Goal: Task Accomplishment & Management: Manage account settings

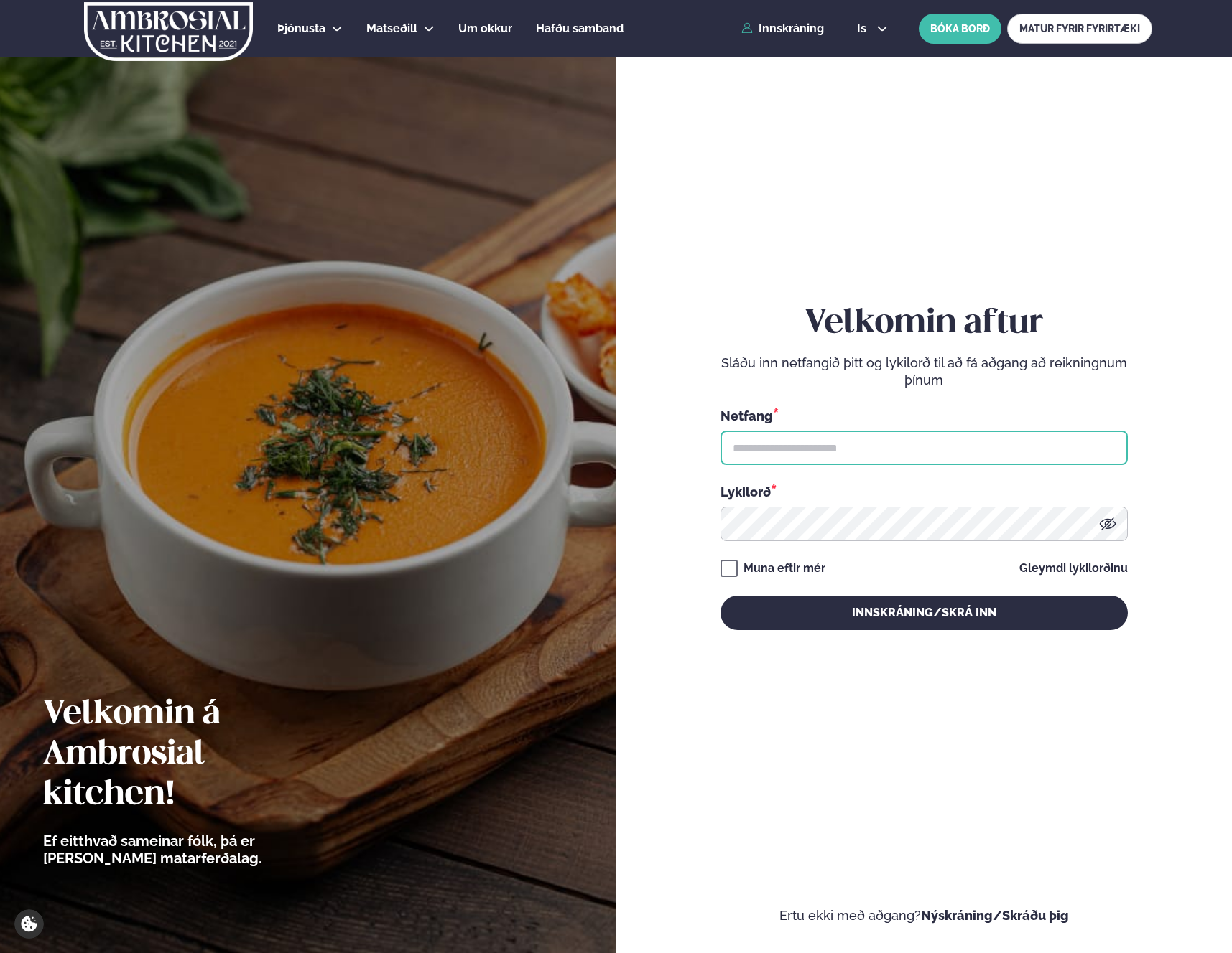
click at [882, 451] on input "text" at bounding box center [924, 448] width 407 height 34
type input "**********"
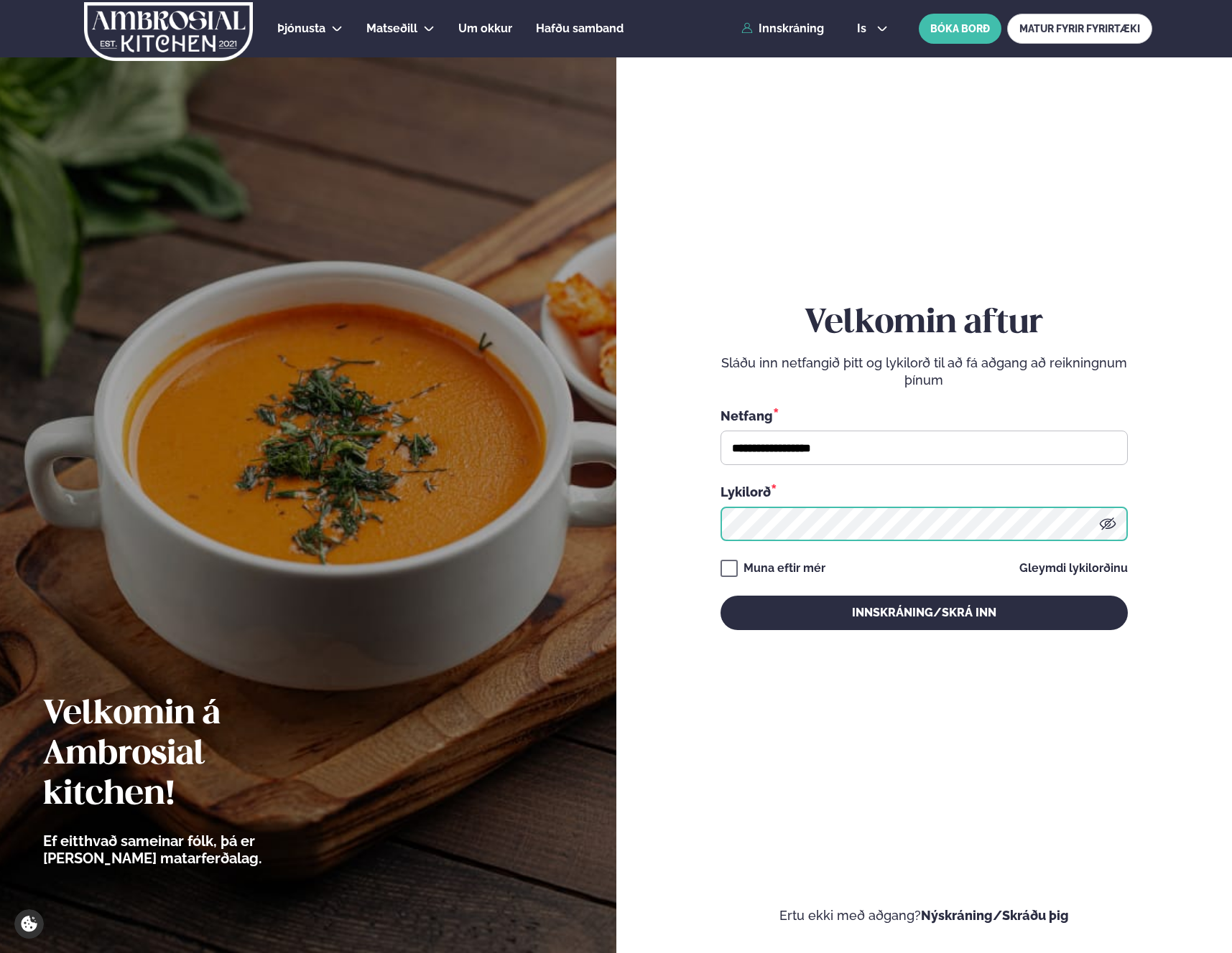
click at [720, 596] on button "Innskráning/Skrá inn" at bounding box center [924, 612] width 407 height 34
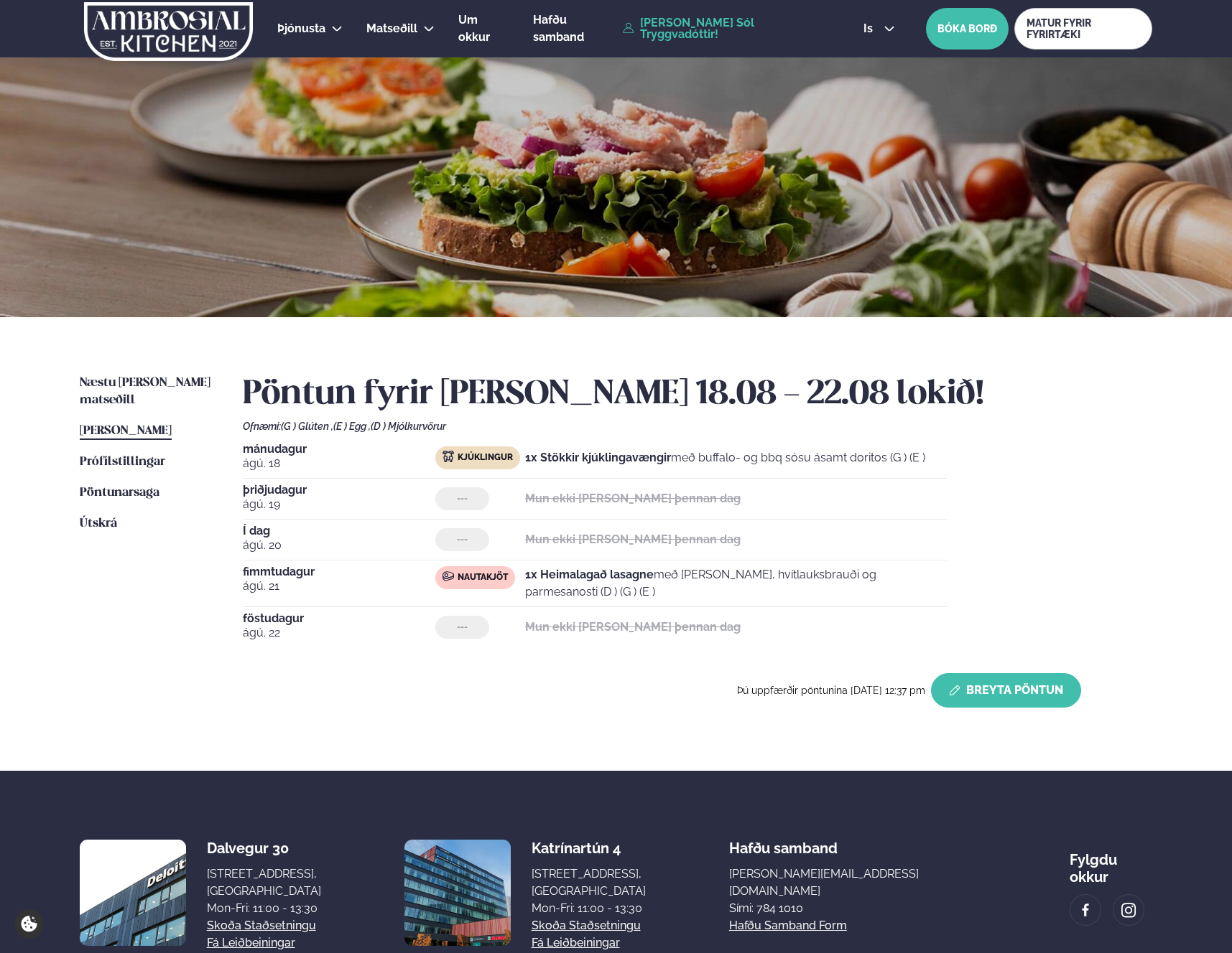
click at [985, 687] on button "Breyta Pöntun" at bounding box center [1006, 690] width 150 height 34
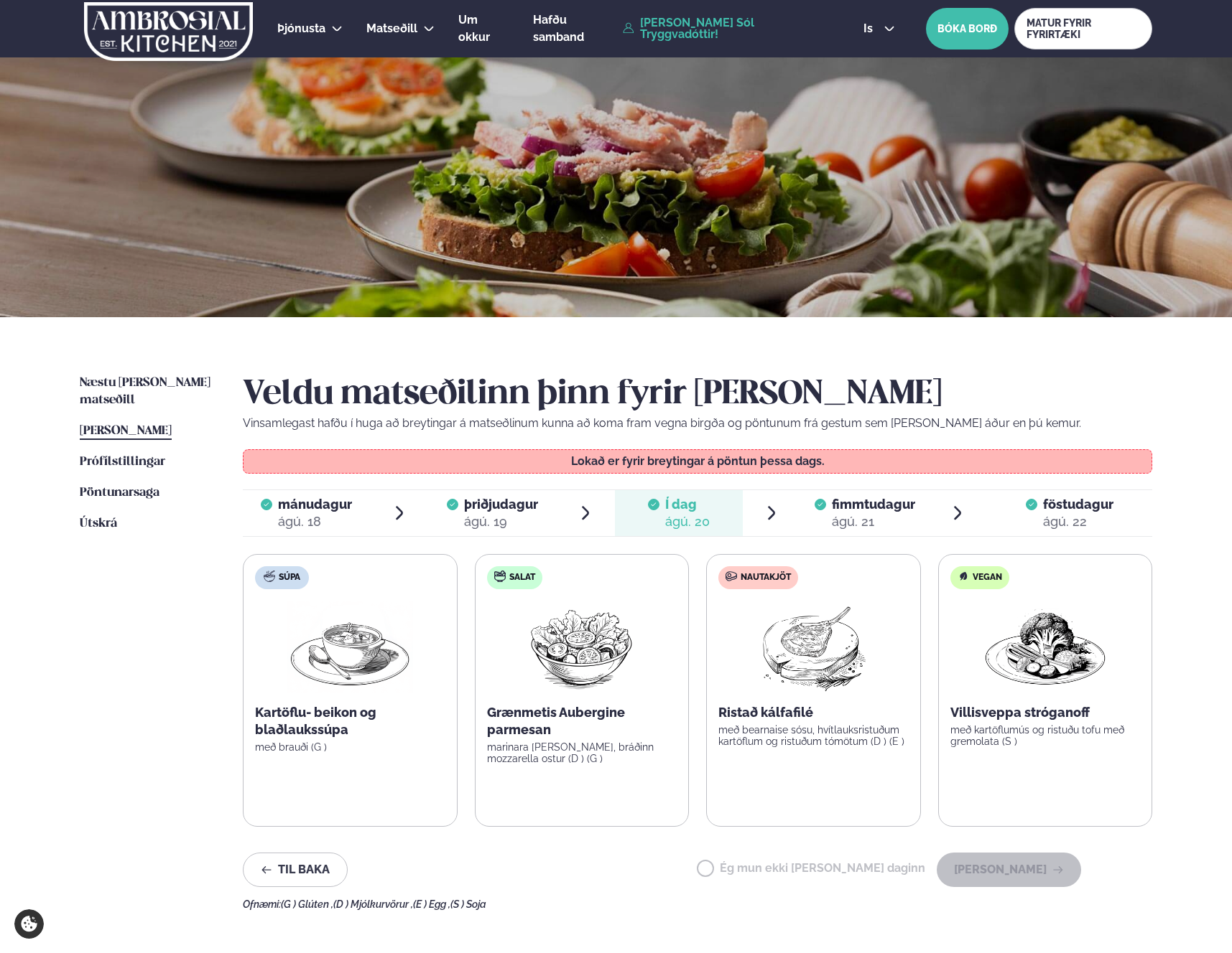
click at [901, 511] on span "fimmtudagur" at bounding box center [874, 504] width 84 height 15
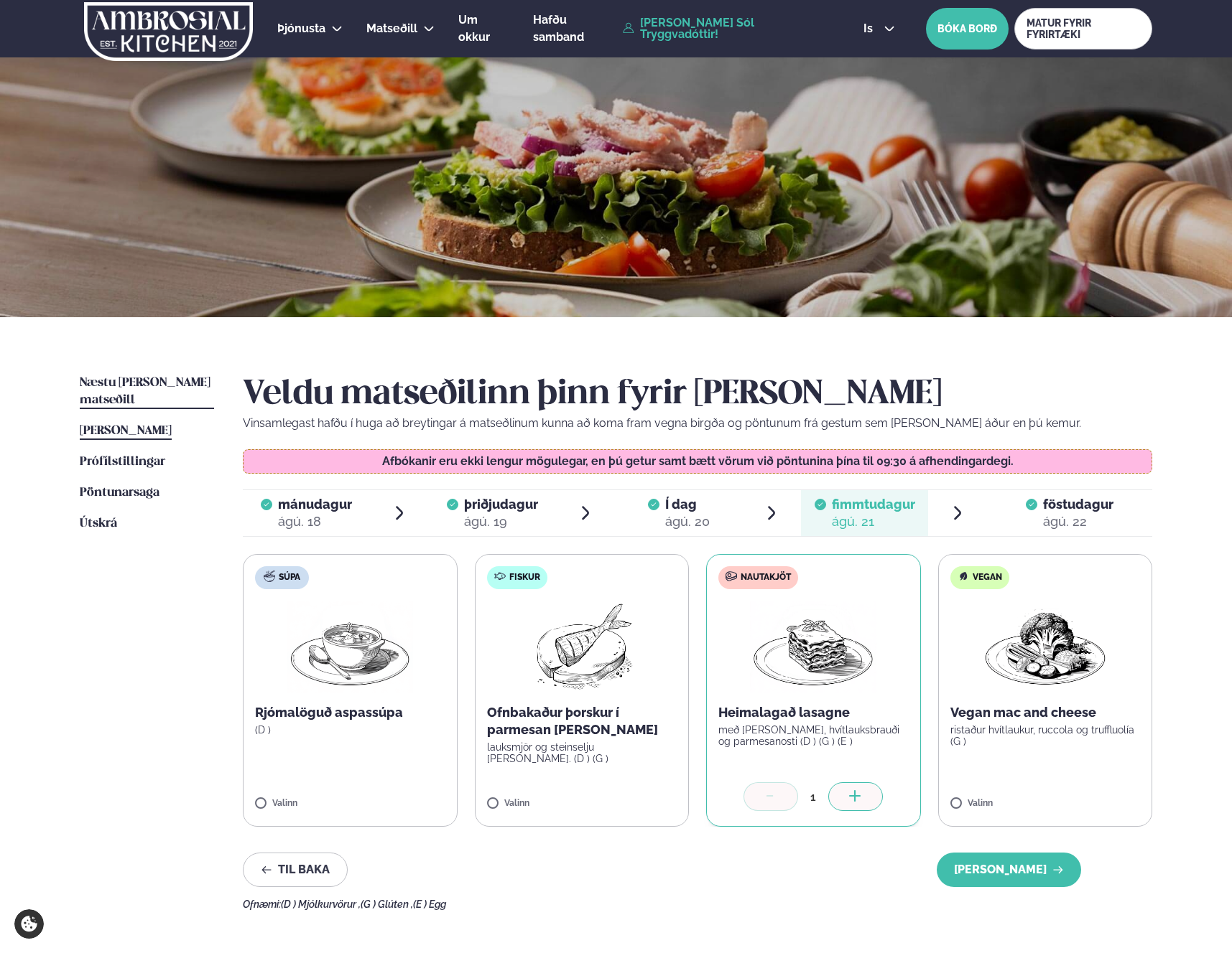
click at [152, 379] on span "Næstu [PERSON_NAME] matseðill" at bounding box center [145, 391] width 130 height 29
